Goal: Information Seeking & Learning: Learn about a topic

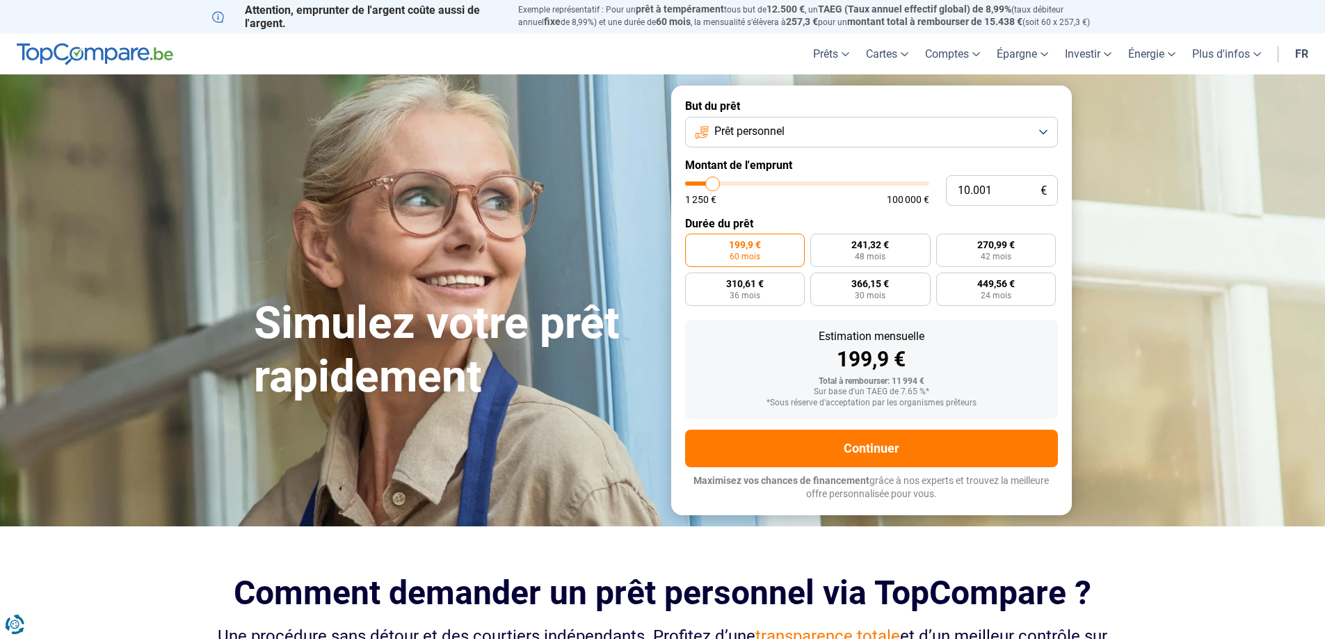
type input "11.750"
type input "11750"
type input "12.000"
type input "12000"
type input "12.500"
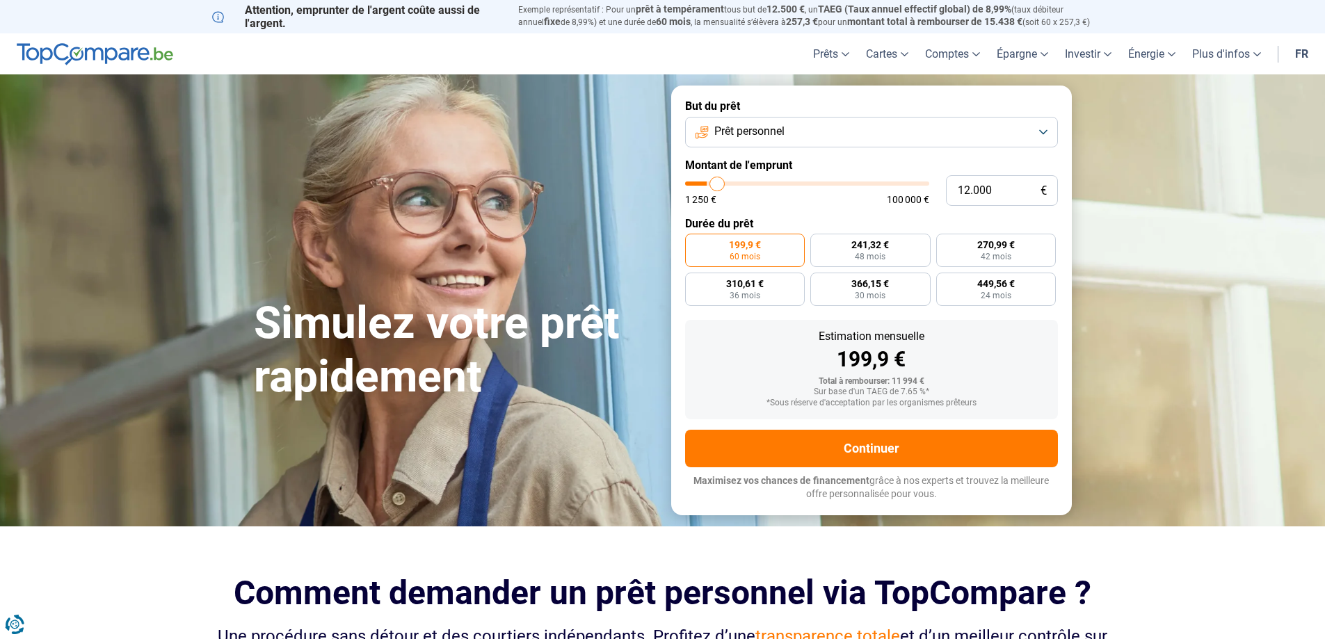
type input "12500"
type input "12.750"
type input "12750"
type input "13.000"
type input "13000"
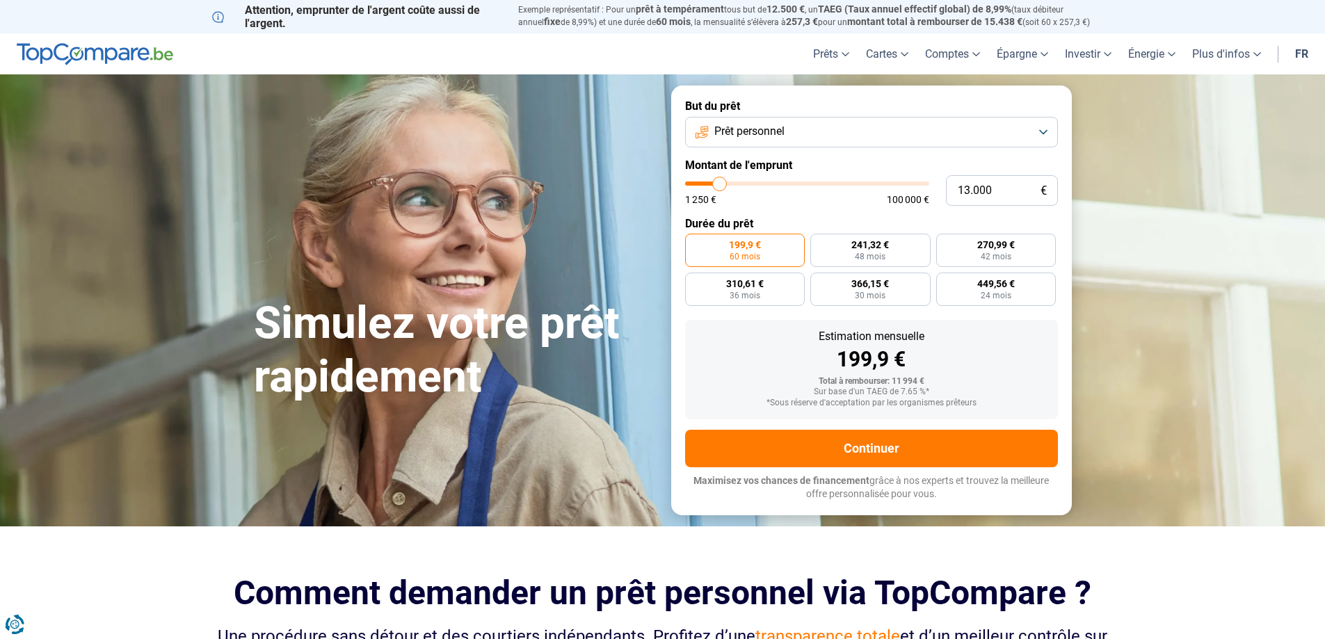
type input "13.500"
type input "13500"
type input "14.000"
type input "14000"
type input "14.250"
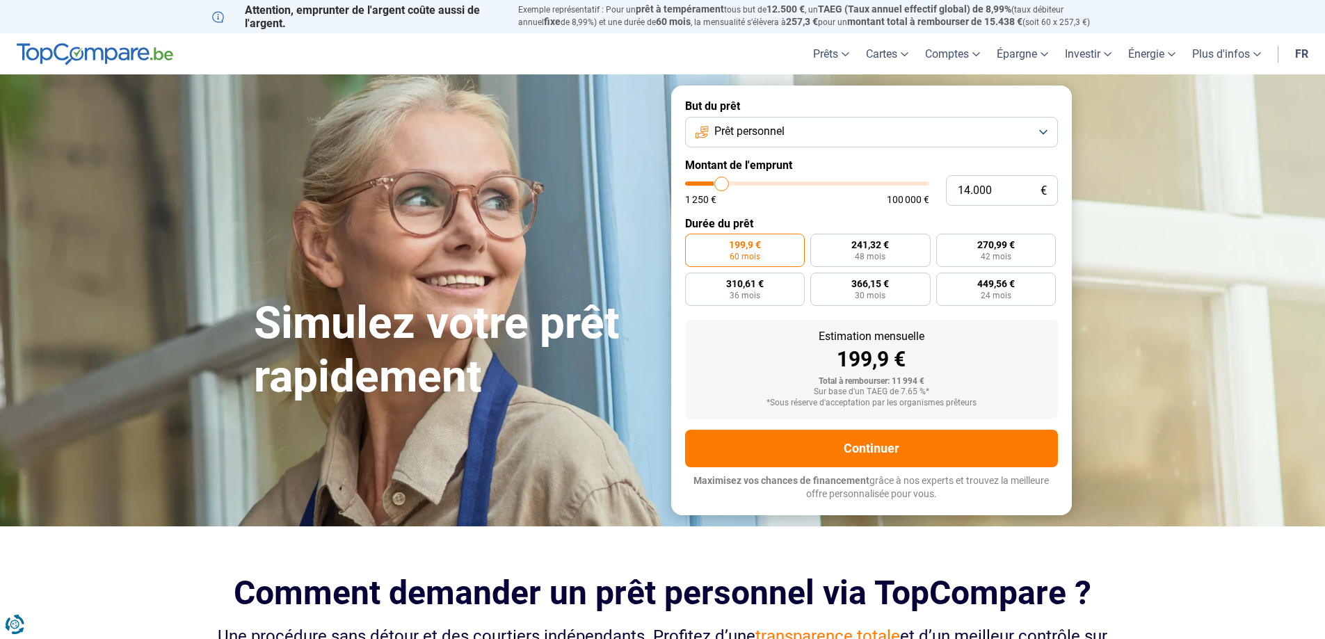
type input "14250"
type input "14.500"
type input "14500"
type input "14.750"
type input "14750"
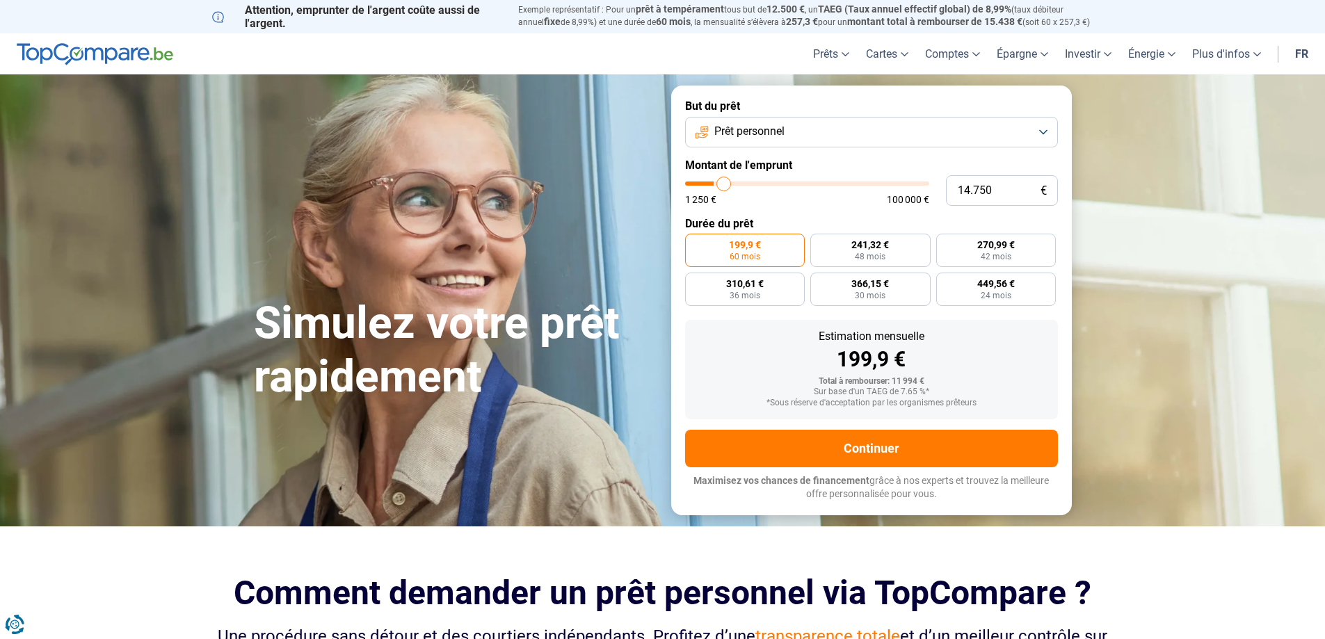
type input "15.000"
type input "15000"
type input "15.500"
type input "15500"
type input "15.750"
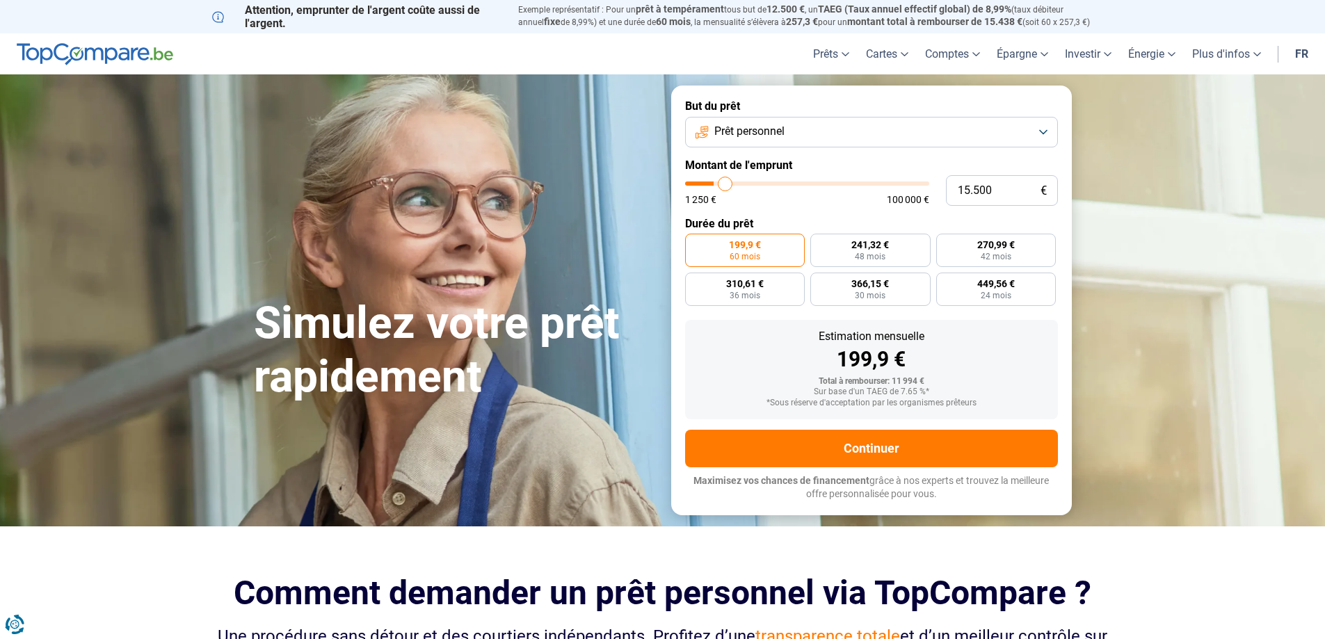
type input "15750"
type input "16.000"
type input "16000"
type input "16.250"
type input "16250"
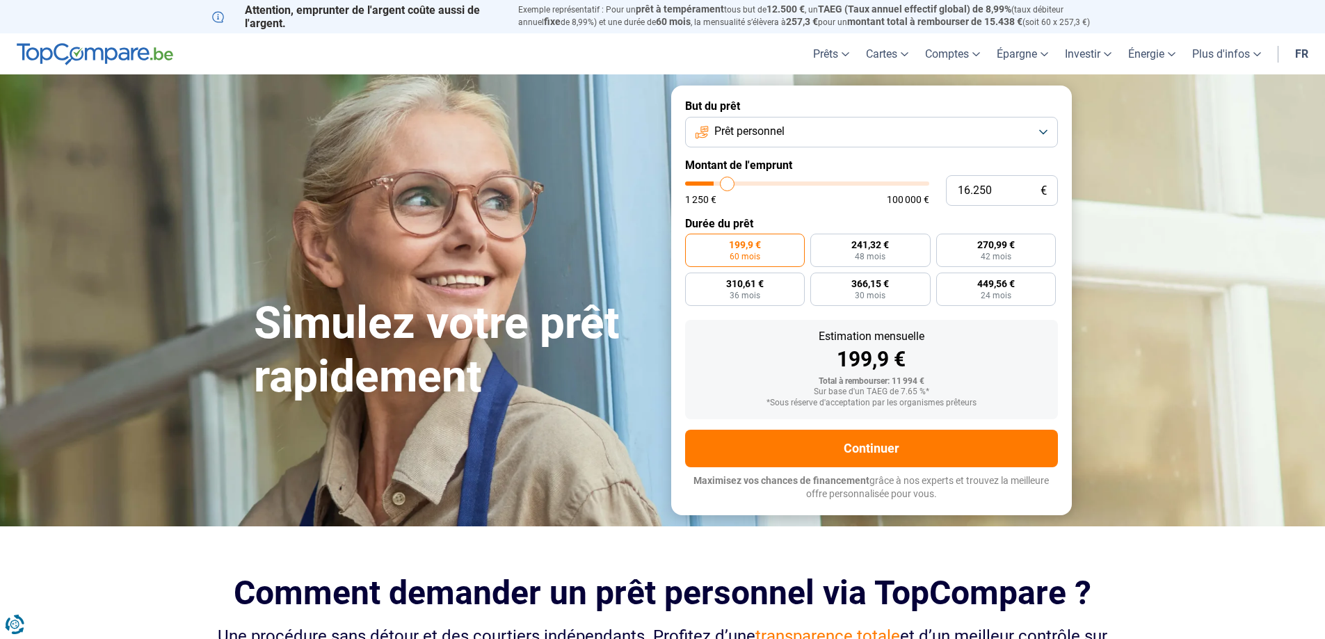
type input "17.000"
type input "17000"
type input "17.250"
type input "17250"
type input "17.500"
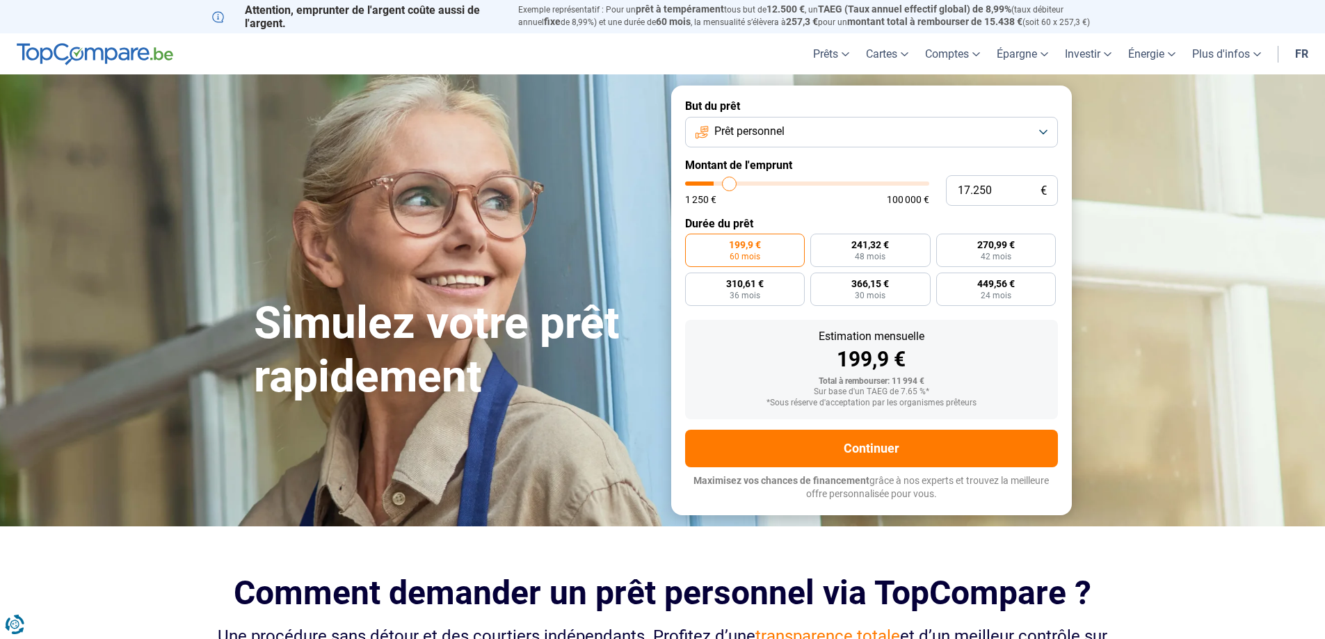
type input "17500"
type input "17.750"
type input "17750"
type input "18.000"
type input "18000"
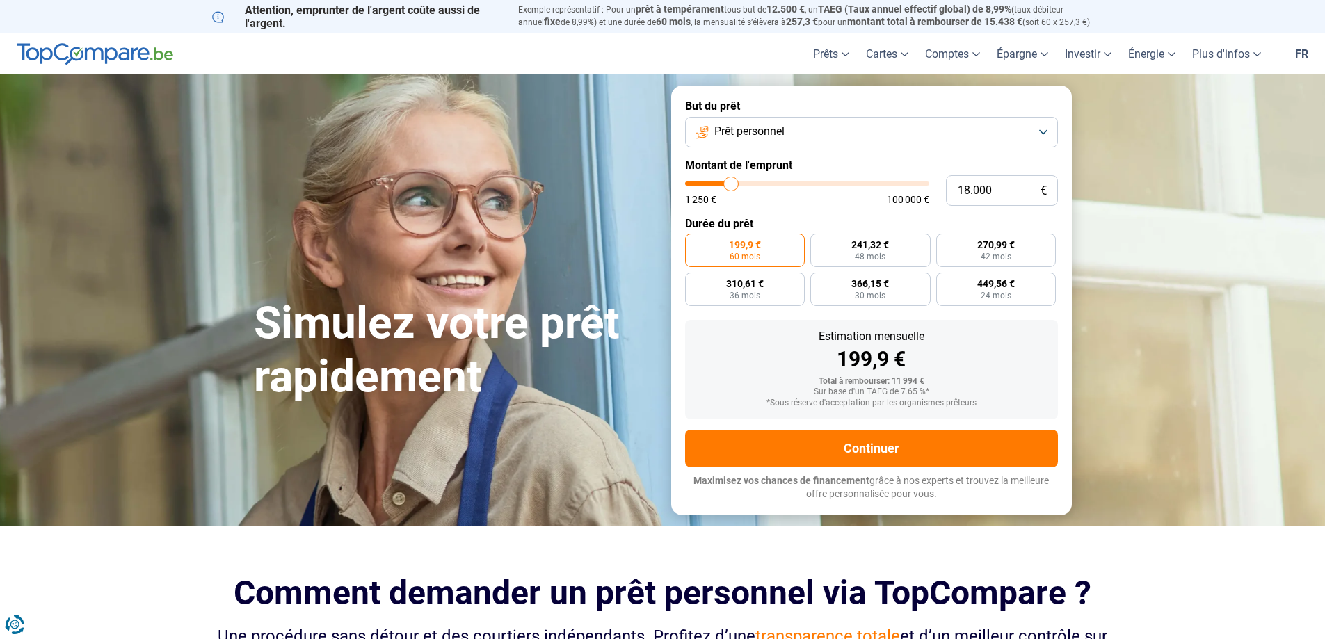
type input "18.500"
type input "18500"
type input "18.750"
type input "18750"
type input "19.000"
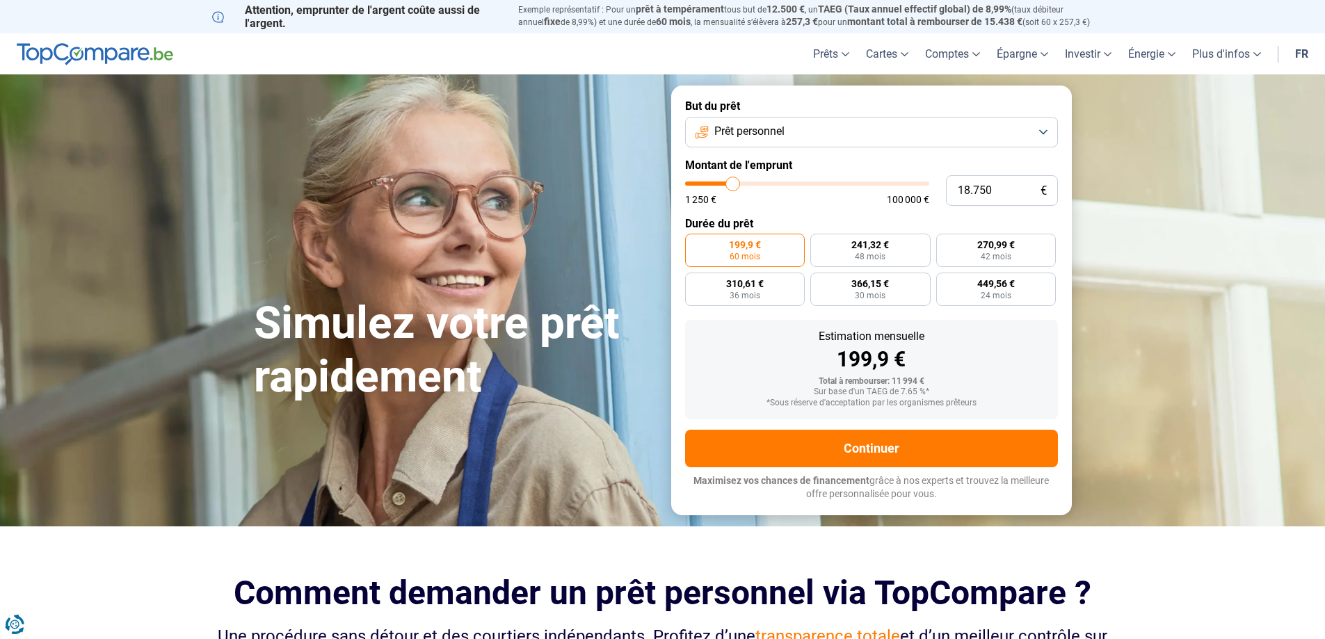
type input "19000"
type input "19.250"
type input "19250"
type input "19.750"
type input "19750"
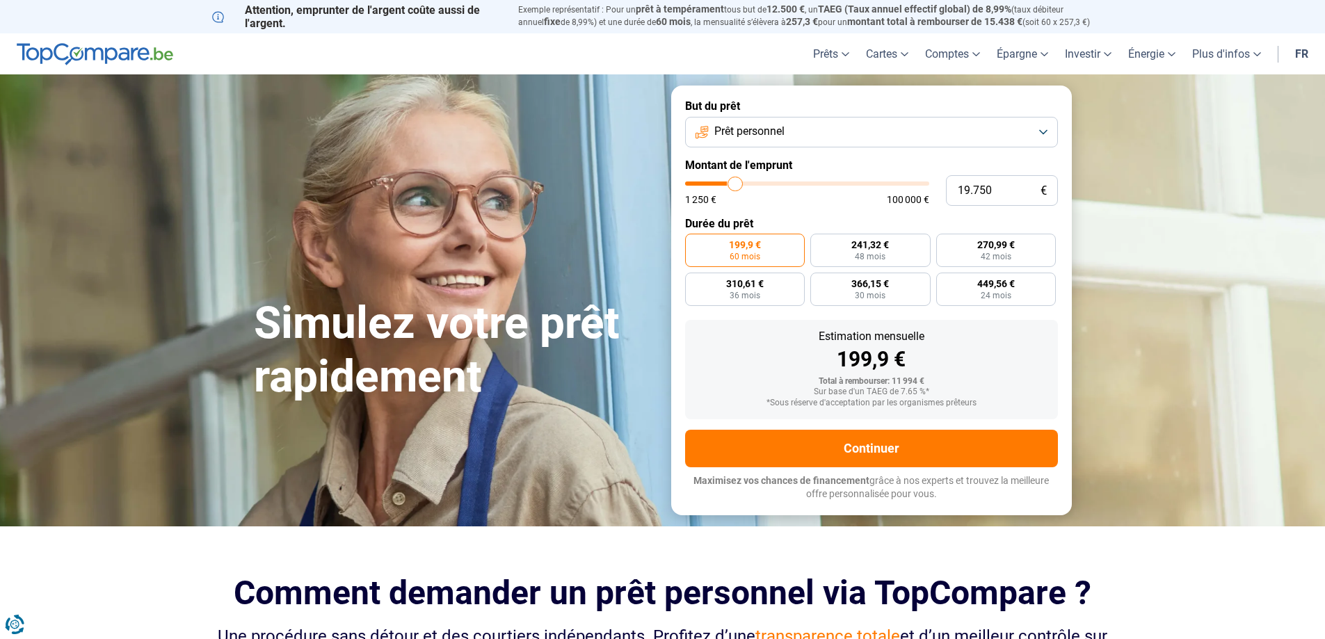
type input "20.000"
type input "20000"
type input "20.250"
type input "20250"
type input "20.500"
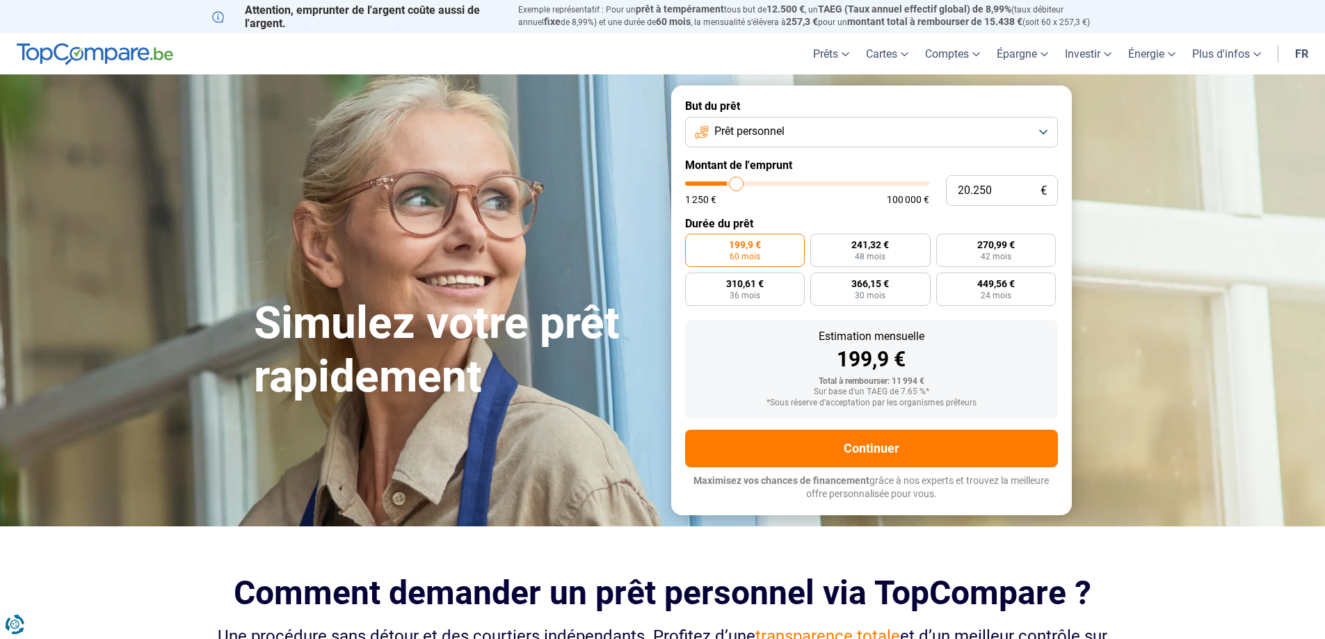
type input "20500"
type input "20.750"
type input "20750"
type input "21.250"
type input "21250"
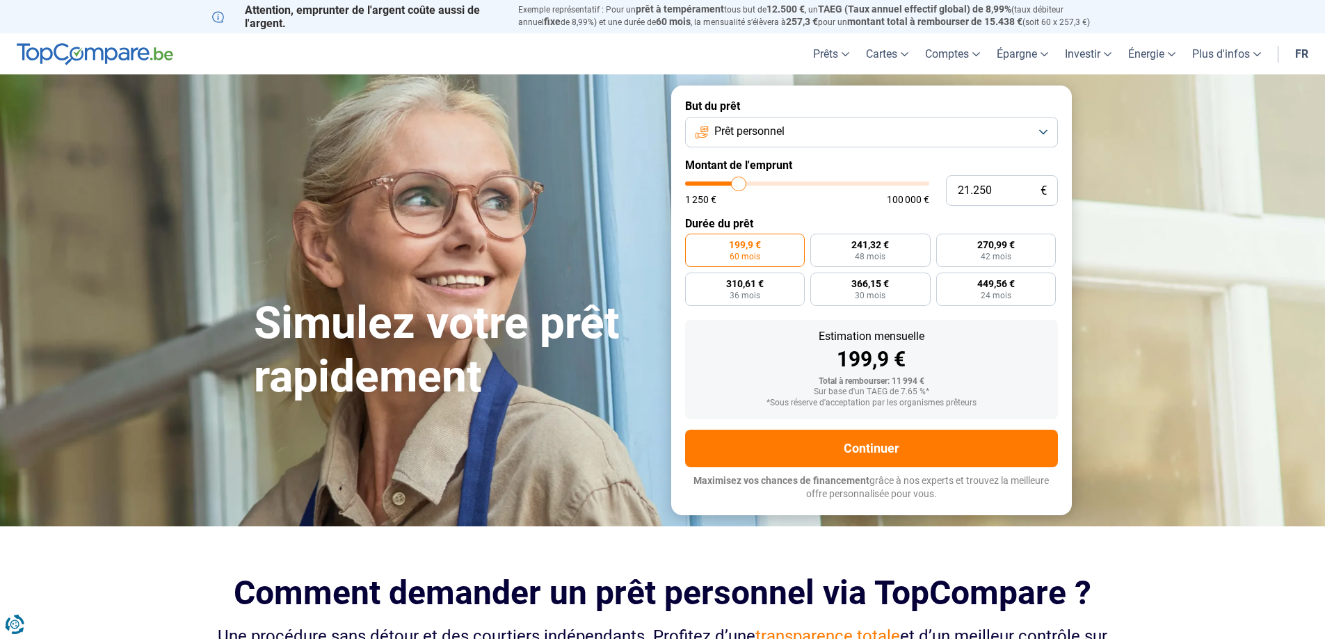
type input "21.500"
type input "21500"
type input "21.750"
type input "21750"
type input "22.000"
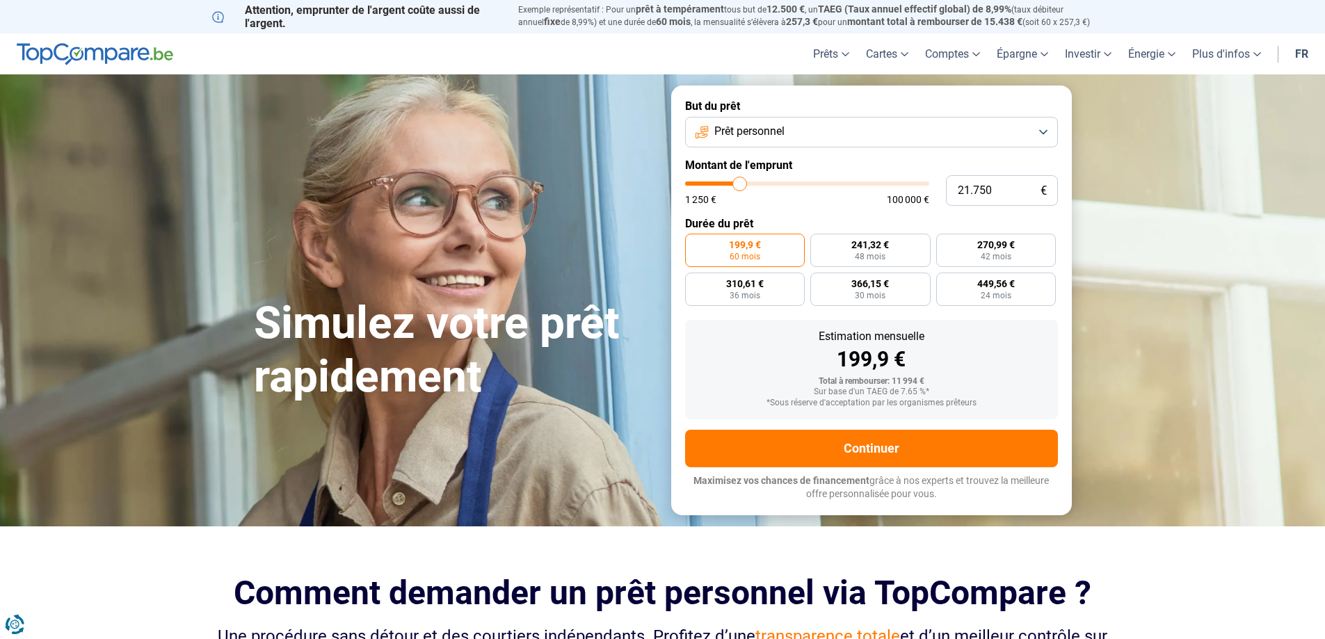
type input "22000"
type input "22.250"
type input "22250"
type input "22.750"
type input "22750"
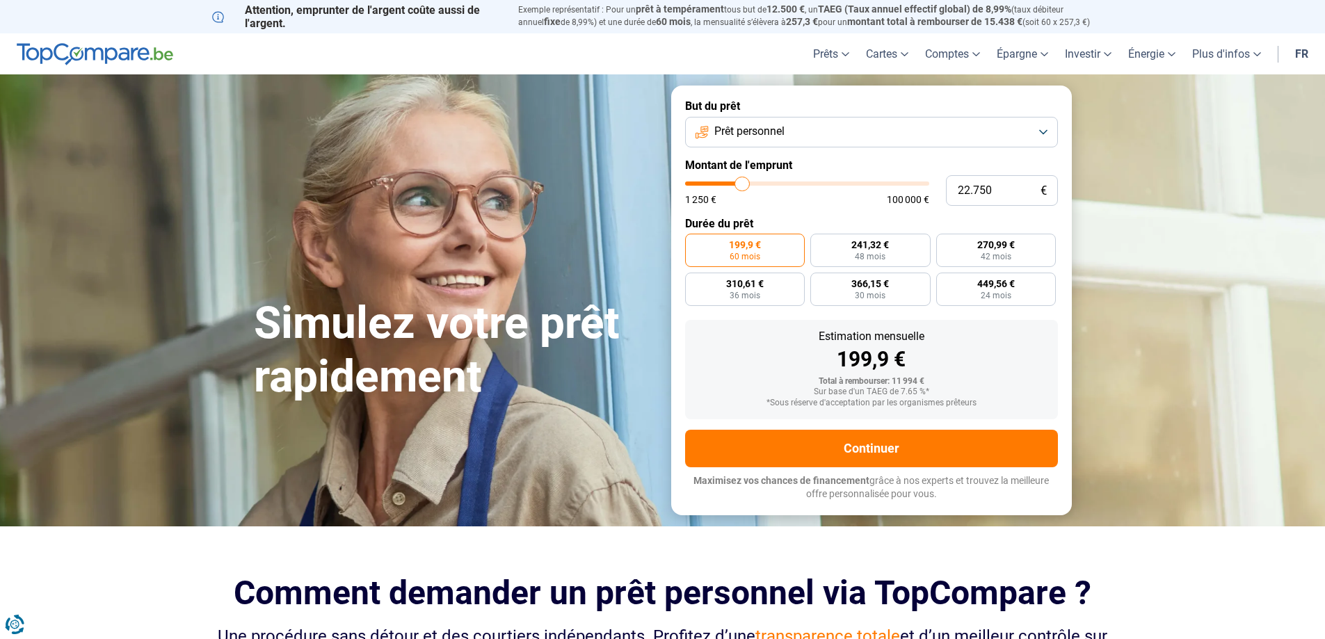
type input "23.000"
type input "23000"
type input "23.250"
type input "23250"
type input "23.000"
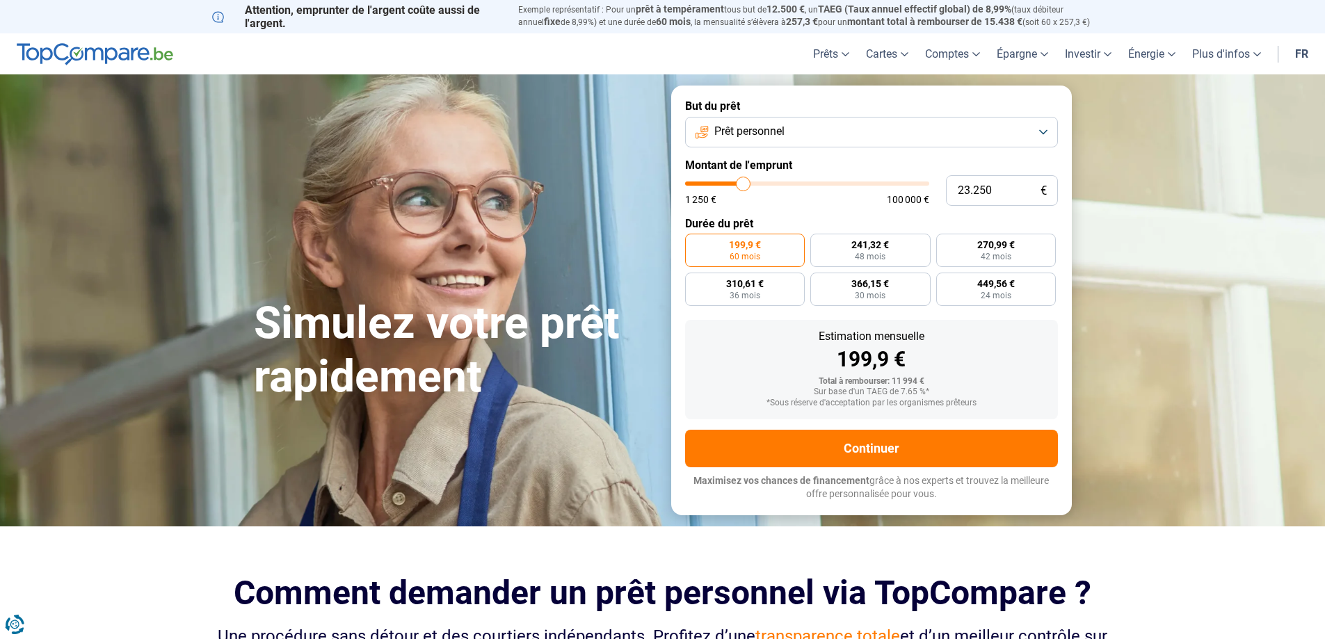
type input "23000"
type input "22.750"
type input "22750"
type input "22.250"
type input "22250"
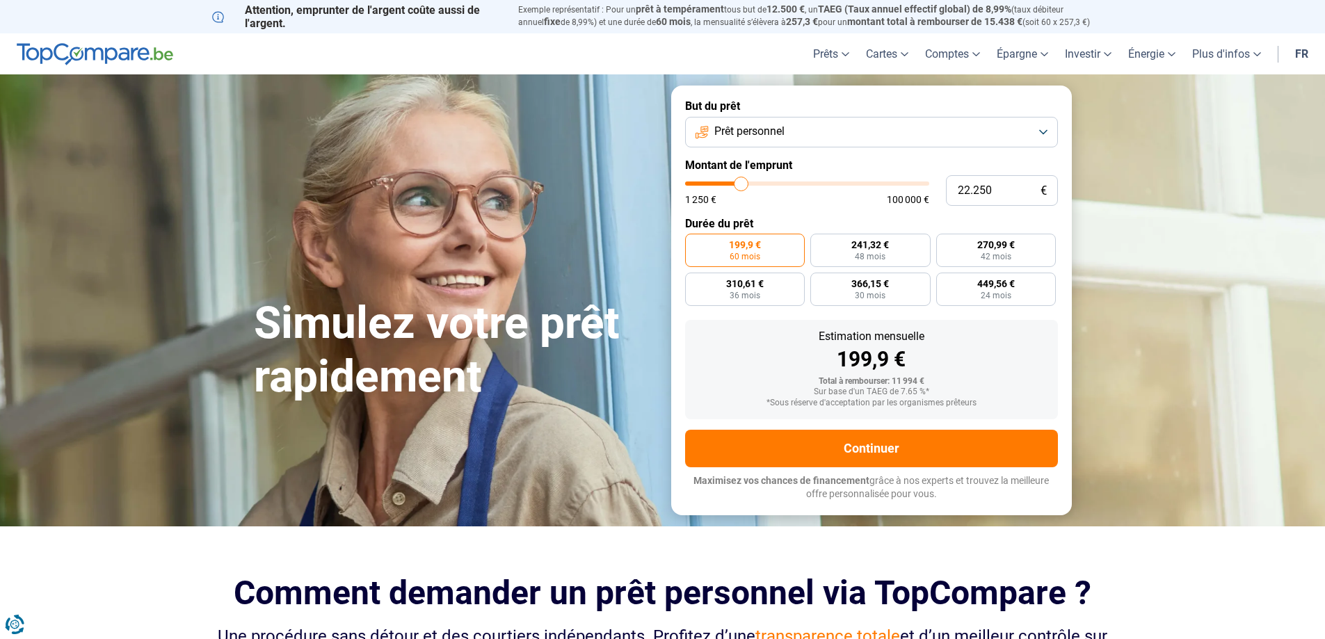
type input "22.000"
type input "22000"
type input "21.750"
type input "21750"
type input "21.500"
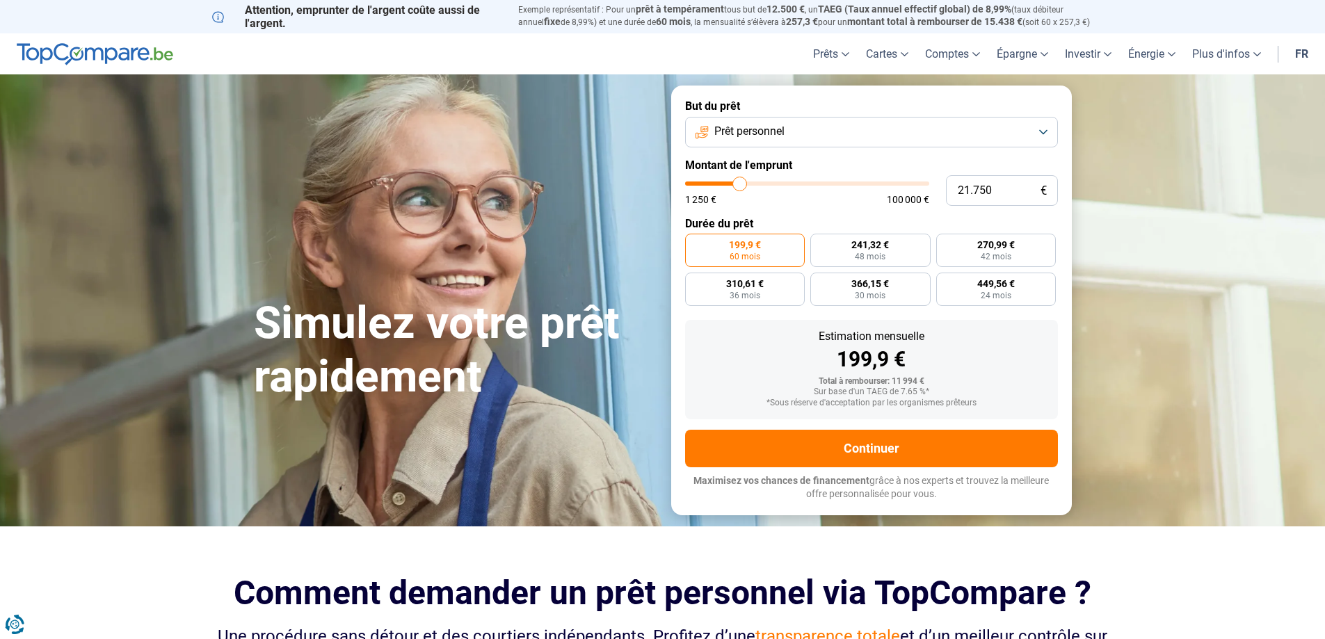
type input "21500"
type input "21.250"
type input "21250"
type input "20.750"
type input "20750"
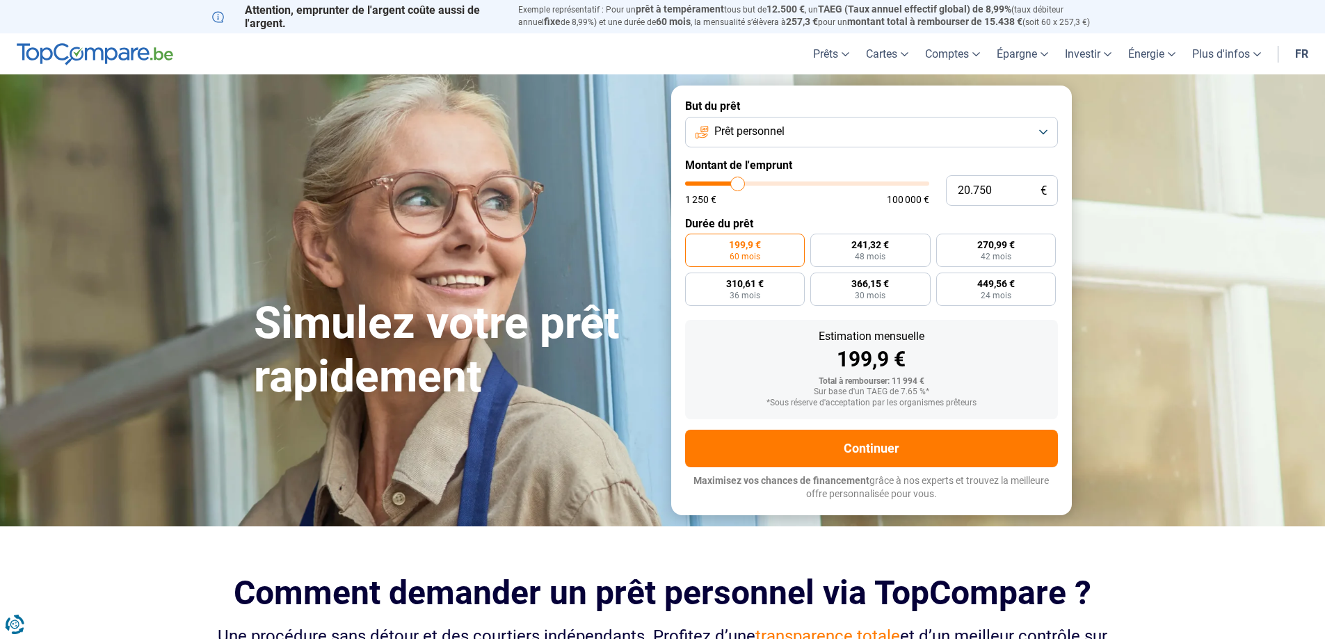
type input "20.500"
type input "20500"
type input "20.250"
type input "20250"
type input "20.000"
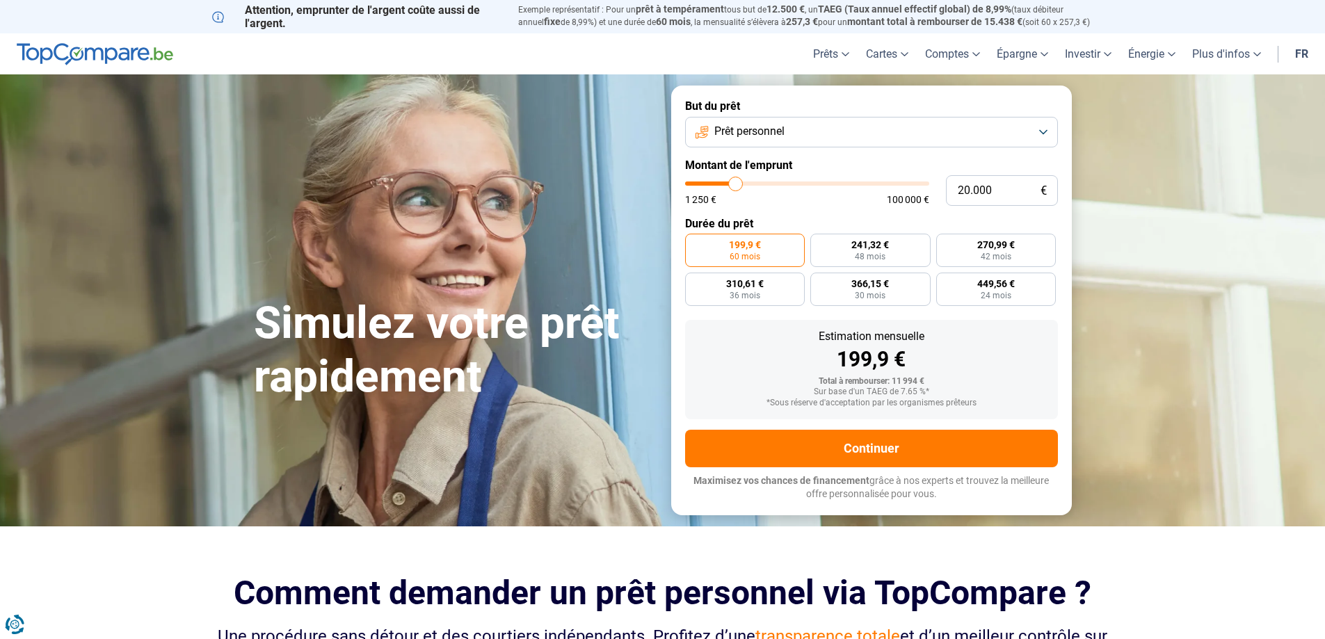
drag, startPoint x: 717, startPoint y: 184, endPoint x: 736, endPoint y: 181, distance: 19.8
type input "20000"
click at [736, 182] on input "range" at bounding box center [807, 184] width 244 height 4
radio input "false"
